Goal: Information Seeking & Learning: Learn about a topic

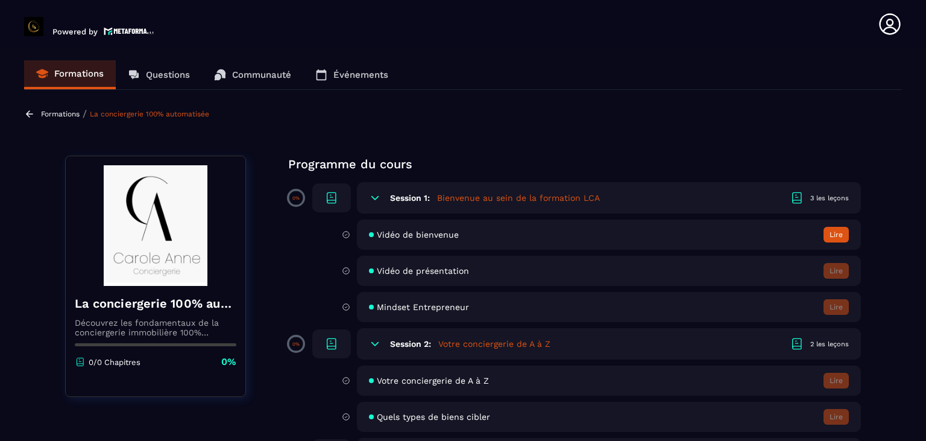
click at [592, 201] on h5 "Bienvenue au sein de la formation LCA" at bounding box center [518, 198] width 163 height 12
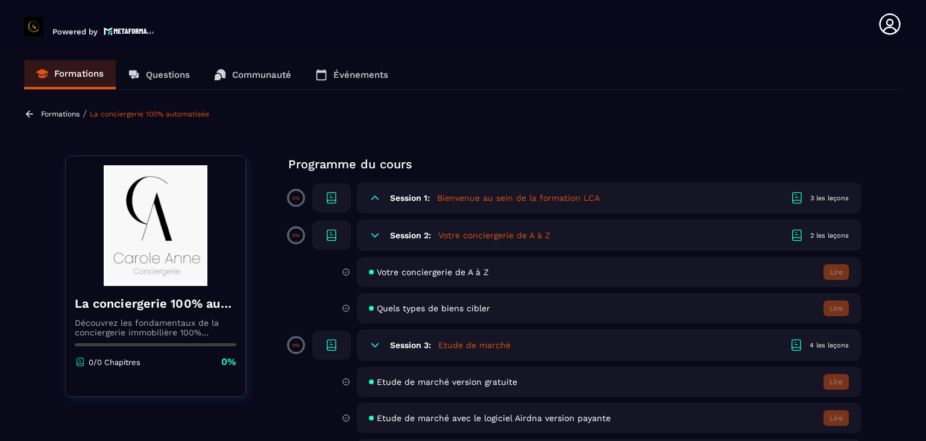
click at [592, 201] on h5 "Bienvenue au sein de la formation LCA" at bounding box center [518, 198] width 163 height 12
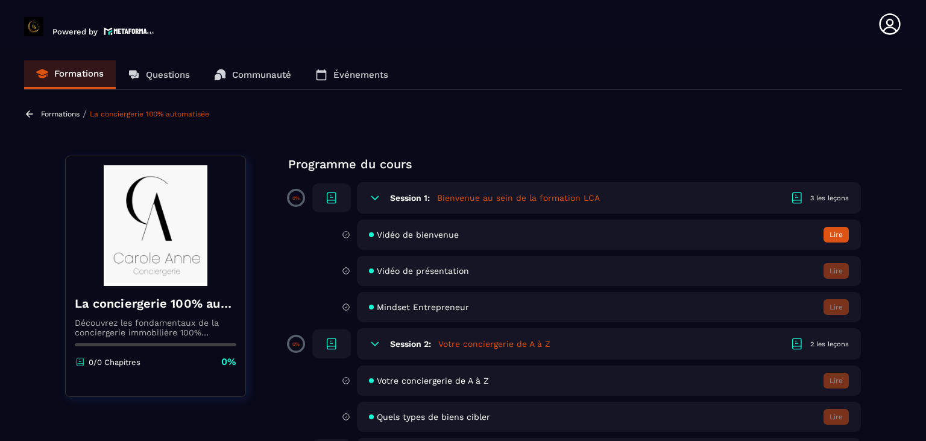
click at [831, 227] on button "Lire" at bounding box center [835, 235] width 25 height 16
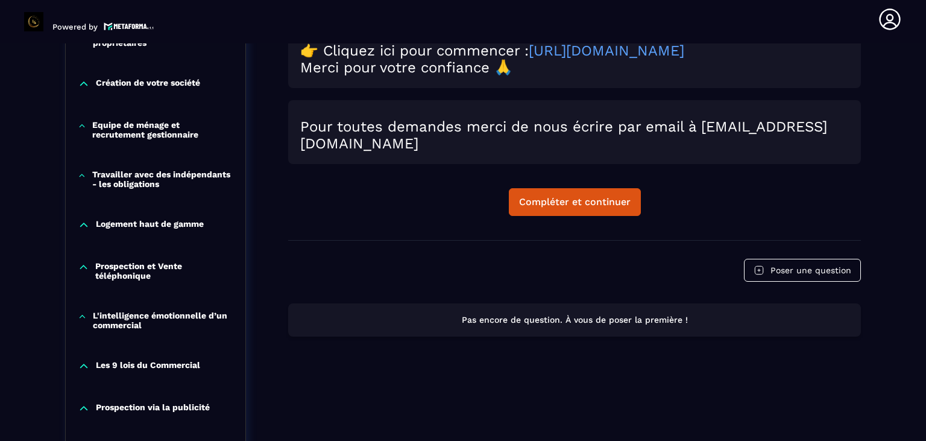
scroll to position [667, 0]
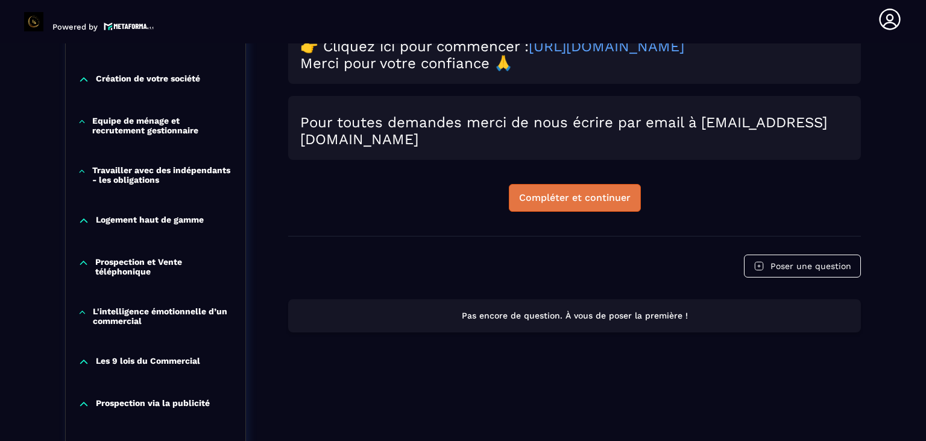
click at [586, 198] on div "Compléter et continuer" at bounding box center [574, 198] width 111 height 12
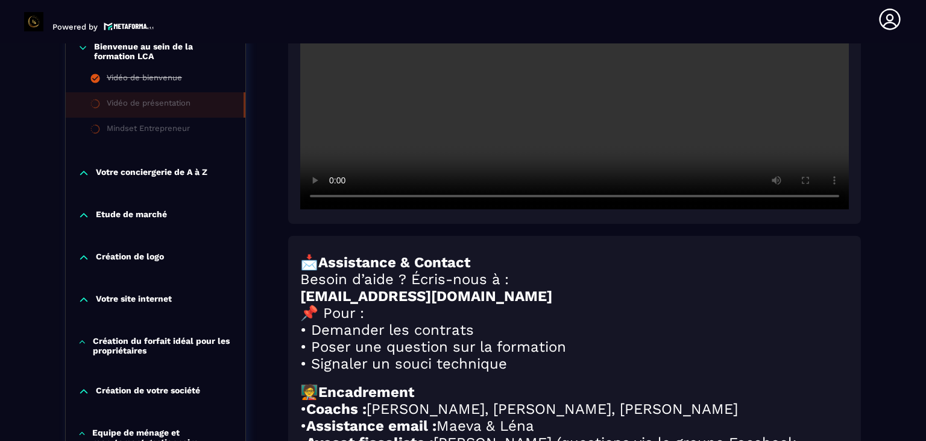
scroll to position [366, 0]
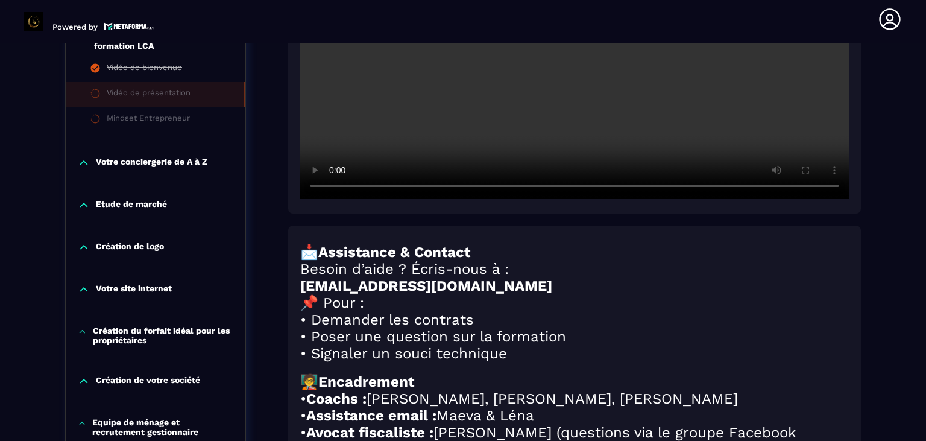
click at [182, 331] on p "Création du forfait idéal pour les propriétaires" at bounding box center [163, 334] width 140 height 19
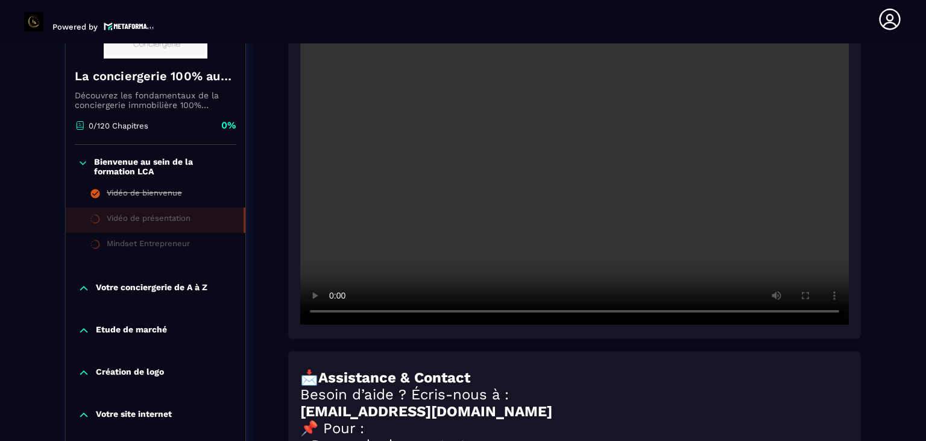
scroll to position [227, 0]
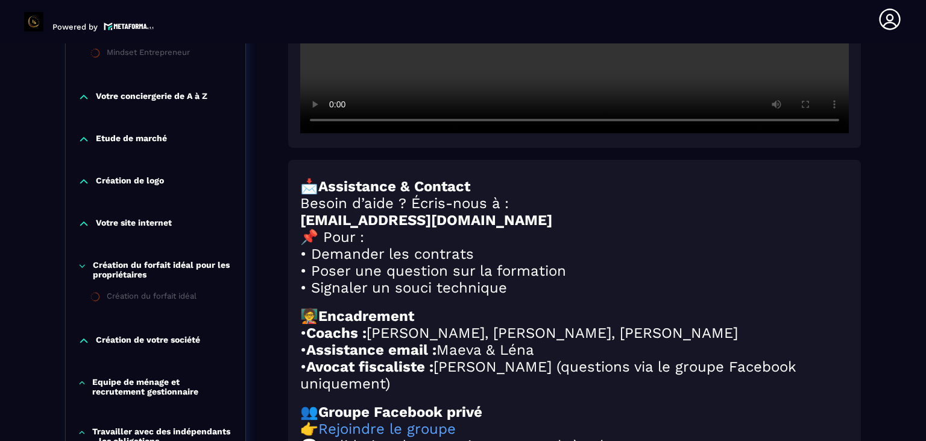
scroll to position [436, 0]
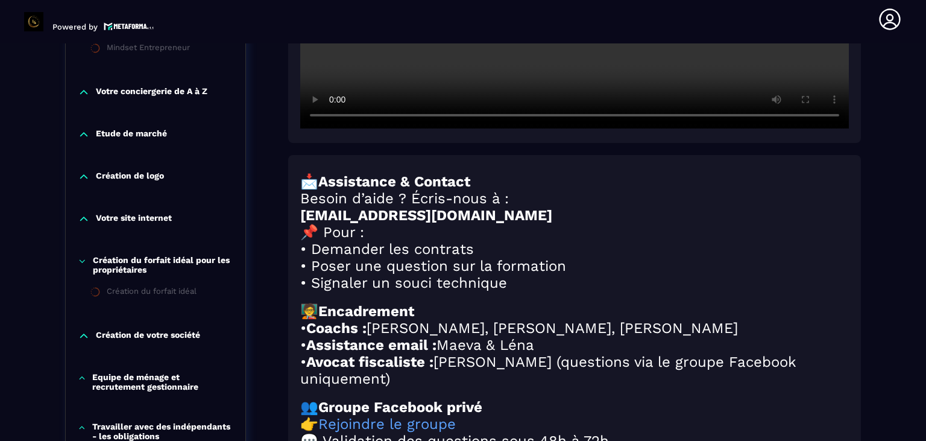
click at [917, 181] on section "Formations Questions Communauté Événements Formations / La conciergerie 100% au…" at bounding box center [463, 241] width 926 height 397
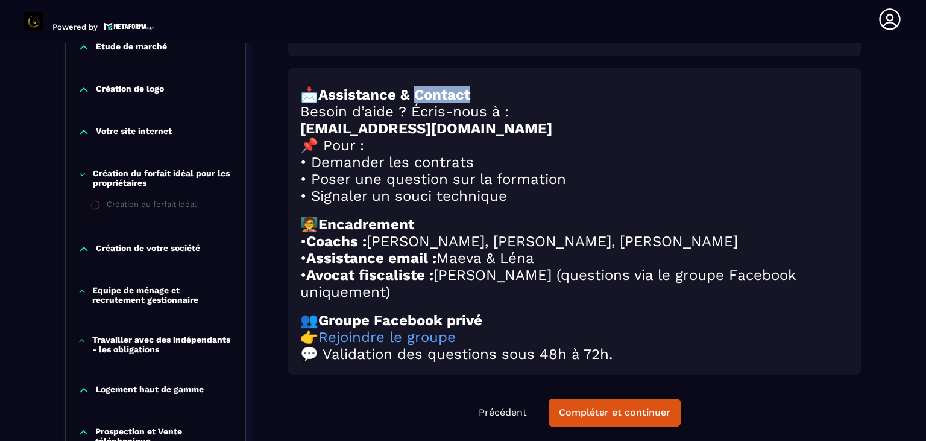
scroll to position [536, 0]
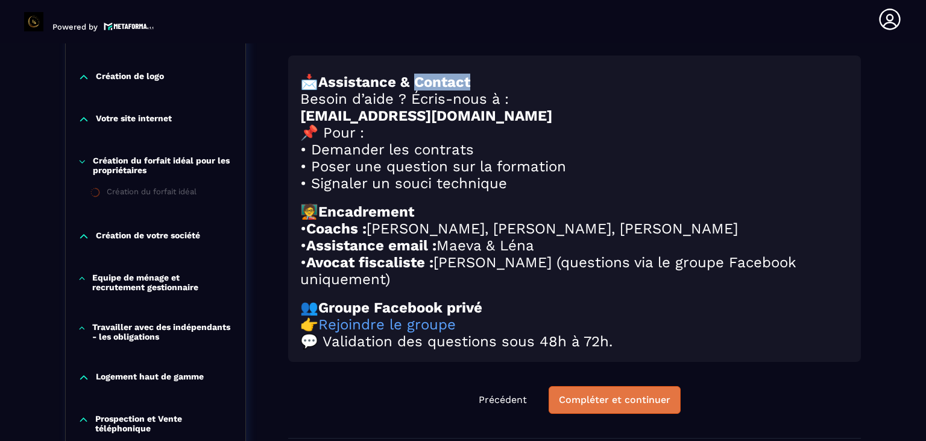
click at [631, 401] on div "Compléter et continuer" at bounding box center [614, 400] width 111 height 12
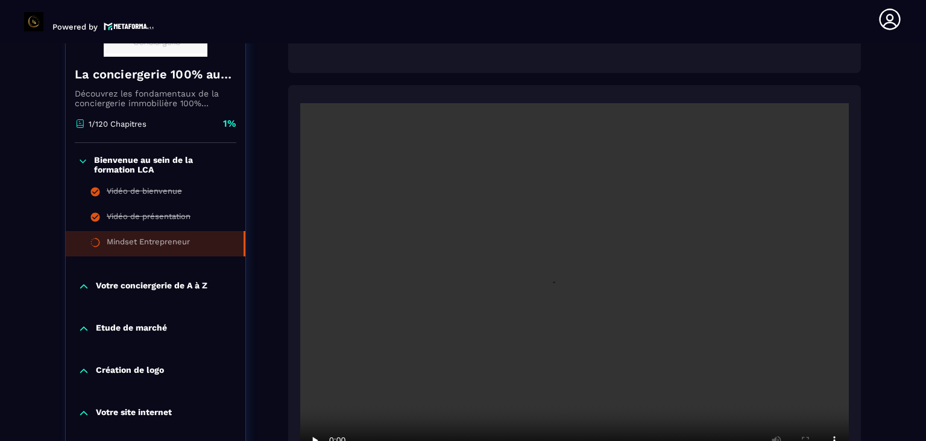
scroll to position [319, 0]
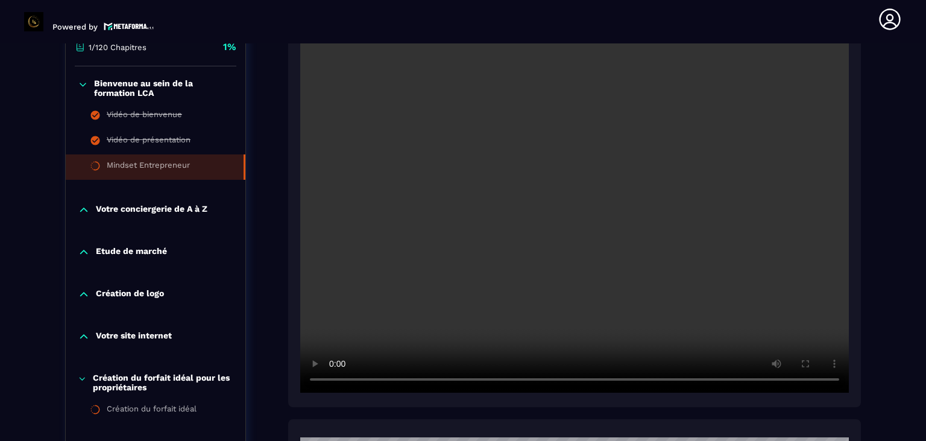
click at [164, 204] on p "Votre conciergerie de A à Z" at bounding box center [151, 210] width 111 height 12
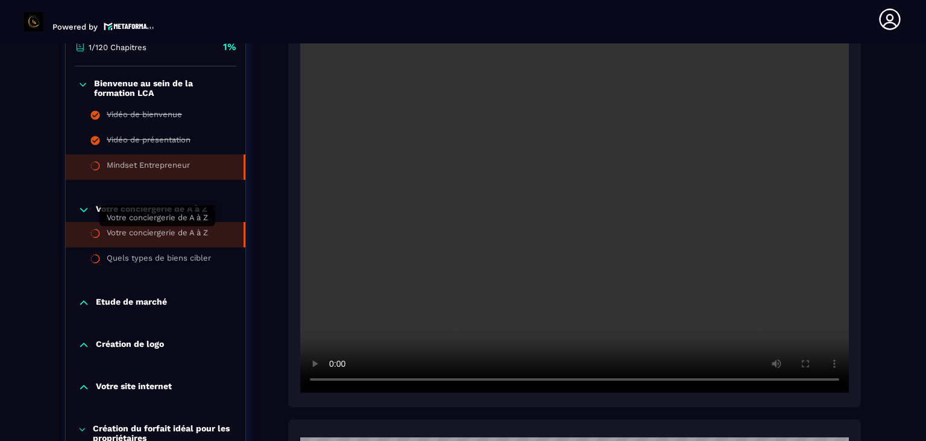
click at [168, 233] on div "Votre conciergerie de A à Z" at bounding box center [157, 234] width 101 height 13
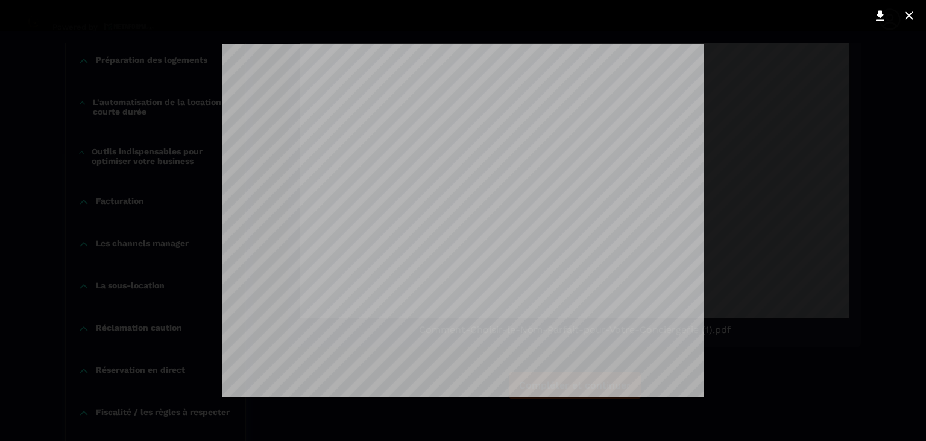
scroll to position [497, 0]
click at [763, 107] on div at bounding box center [463, 220] width 926 height 441
click at [741, 26] on div at bounding box center [463, 15] width 938 height 31
click at [909, 13] on icon at bounding box center [909, 15] width 14 height 14
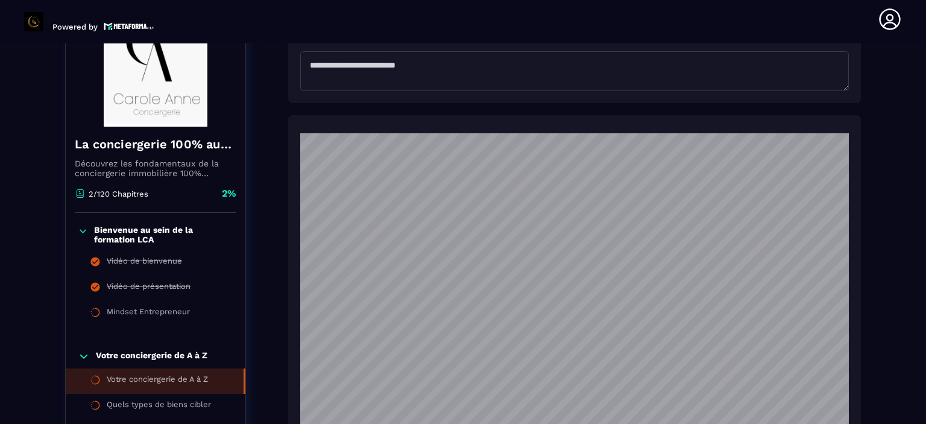
scroll to position [715, 0]
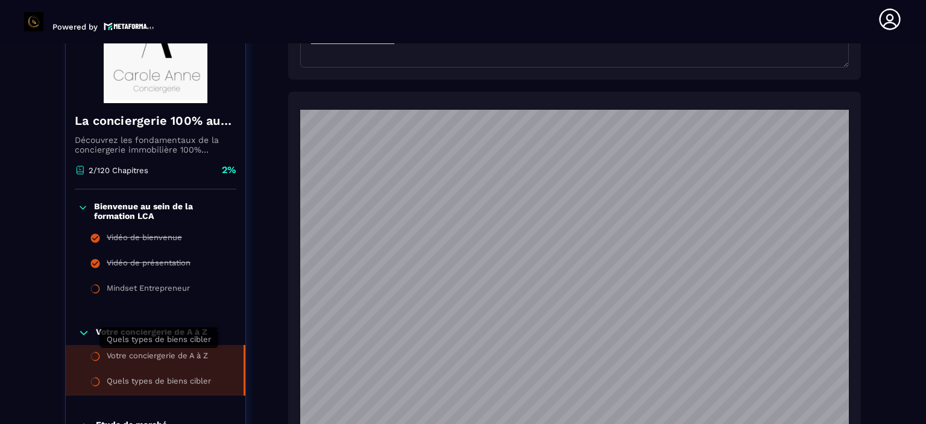
click at [163, 376] on div "Quels types de biens cibler" at bounding box center [159, 382] width 104 height 13
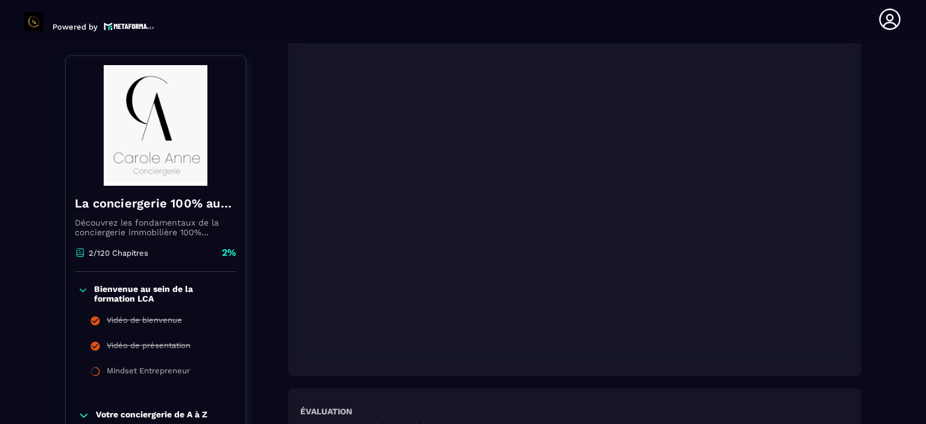
scroll to position [275, 0]
